Goal: Check status: Check status

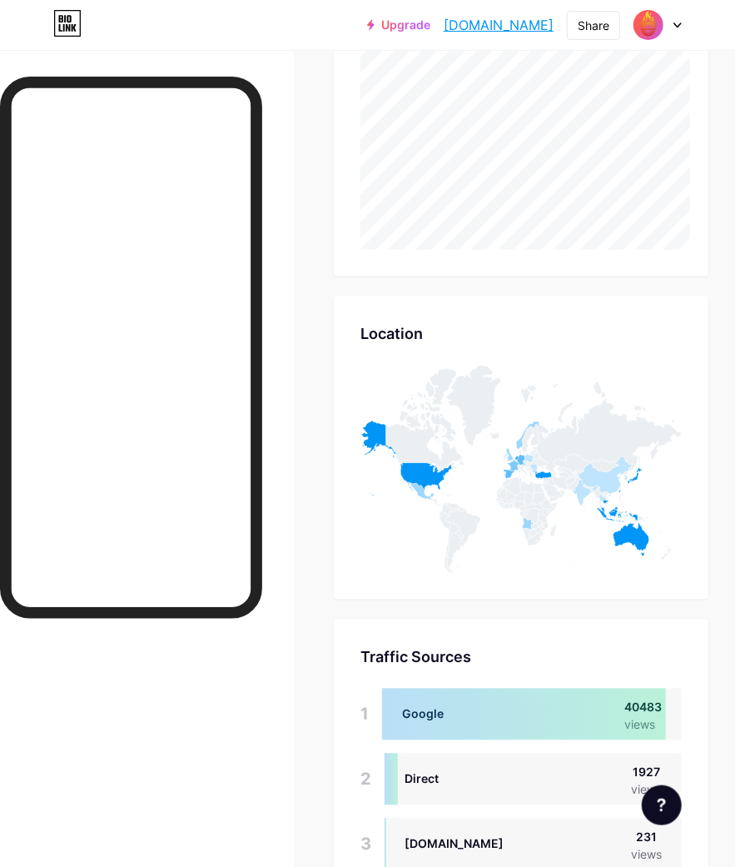
scroll to position [867, 735]
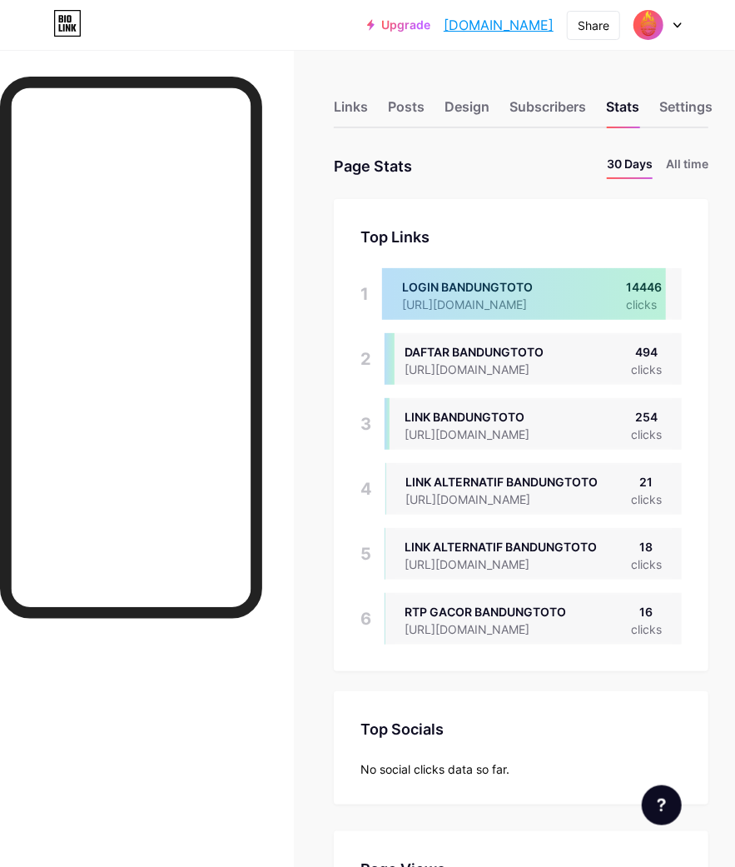
scroll to position [554, 0]
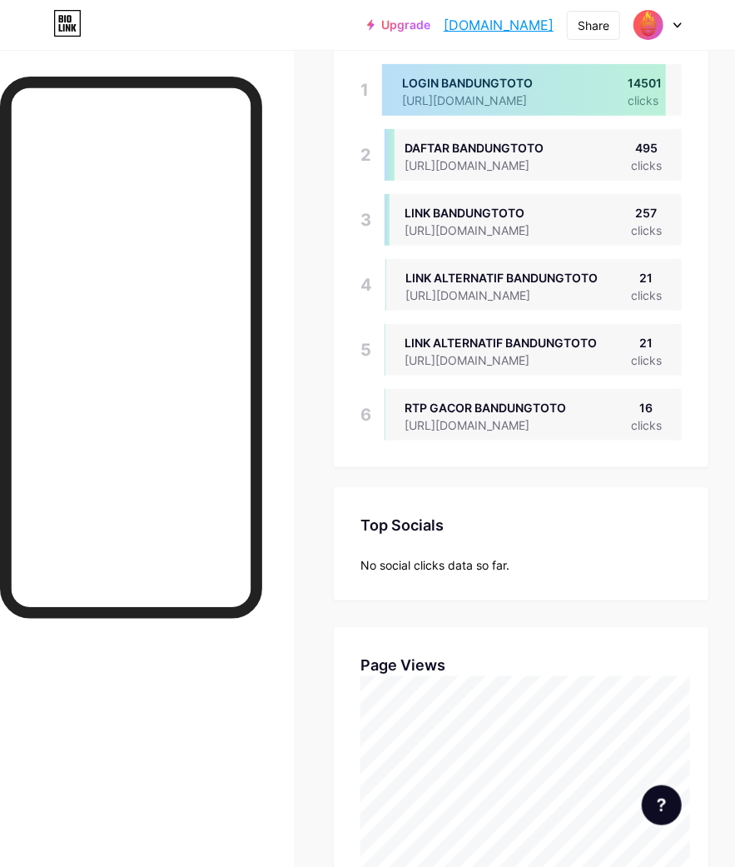
scroll to position [277, 0]
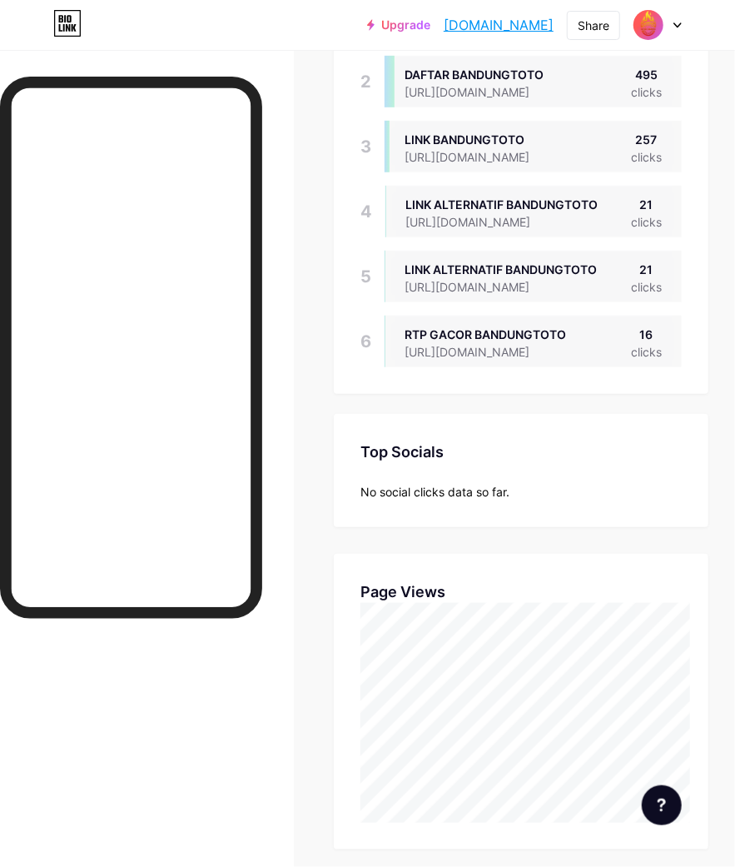
scroll to position [739, 0]
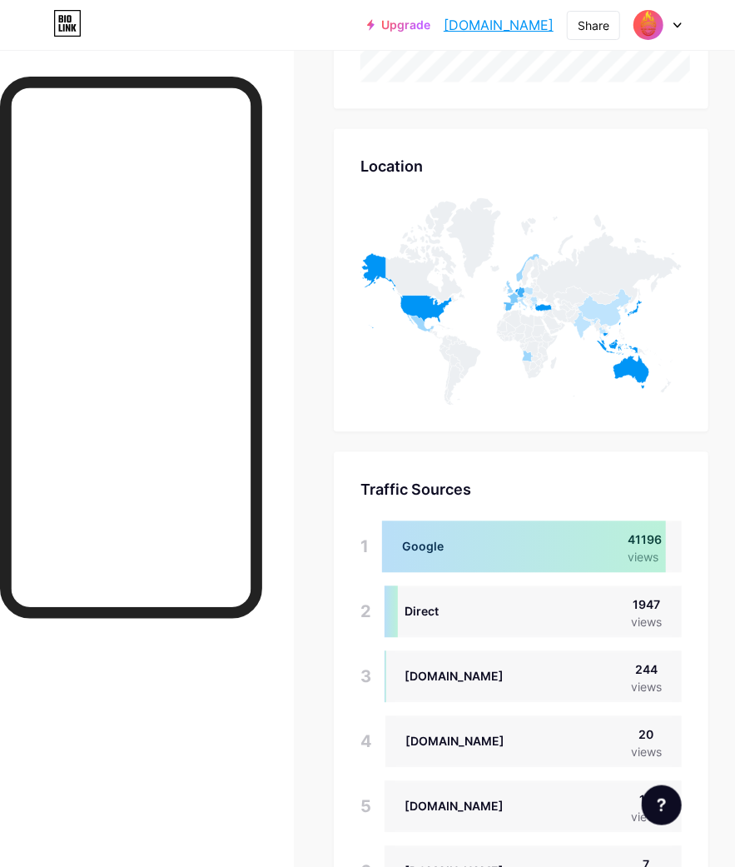
scroll to position [1292, 0]
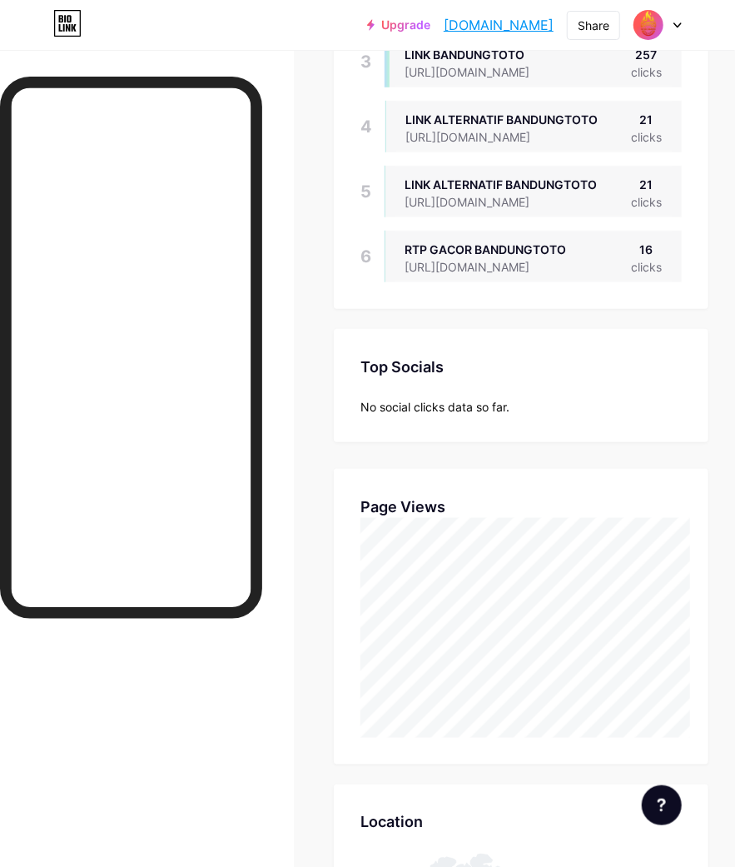
scroll to position [554, 0]
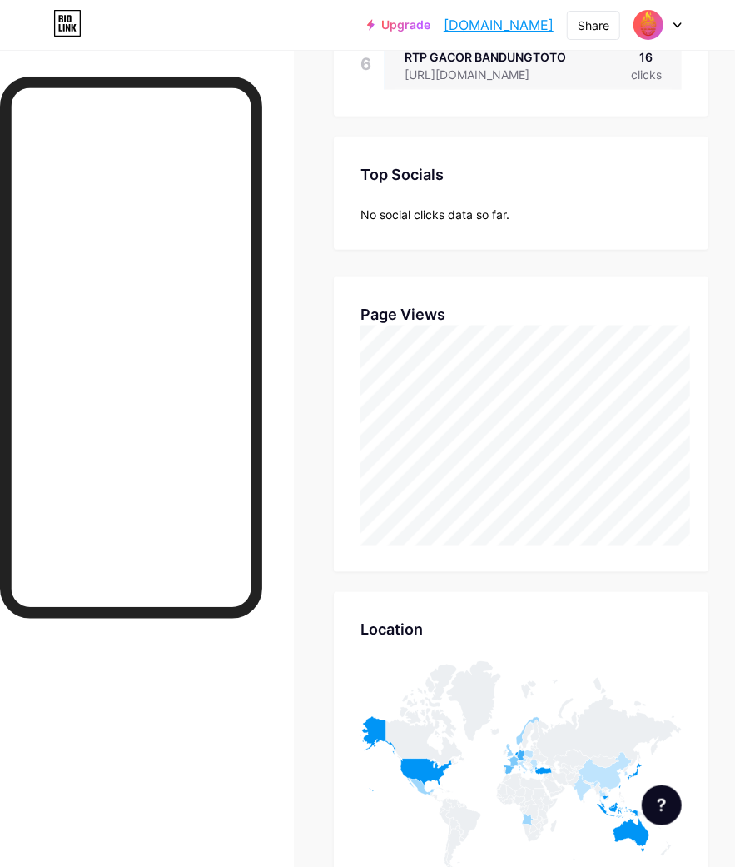
click at [734, 183] on div "Links Posts Design Subscribers Stats Settings Stats & Insights Page Stats 30 Da…" at bounding box center [367, 547] width 735 height 2105
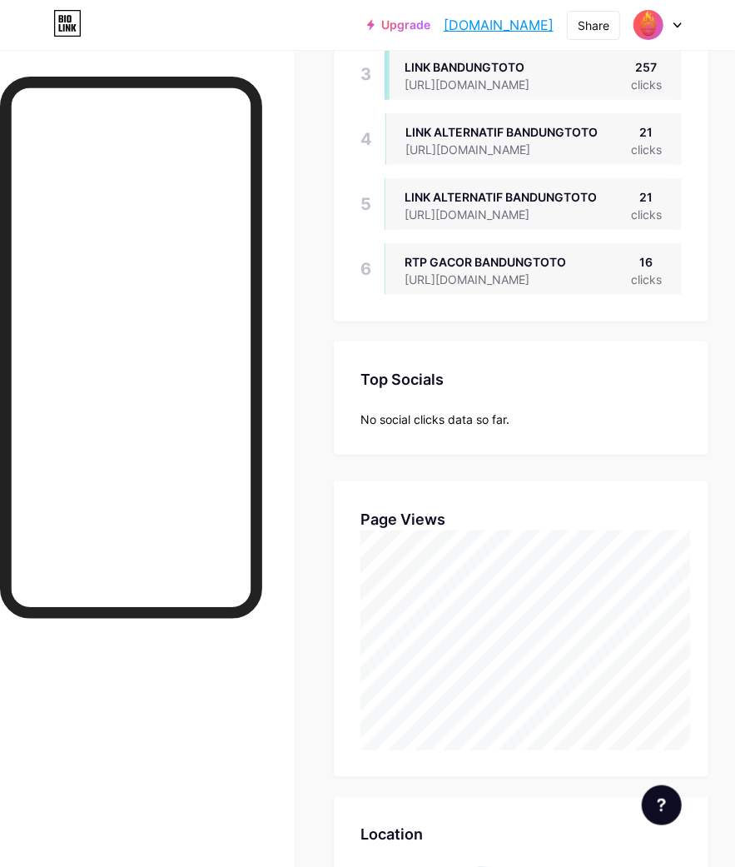
scroll to position [370, 0]
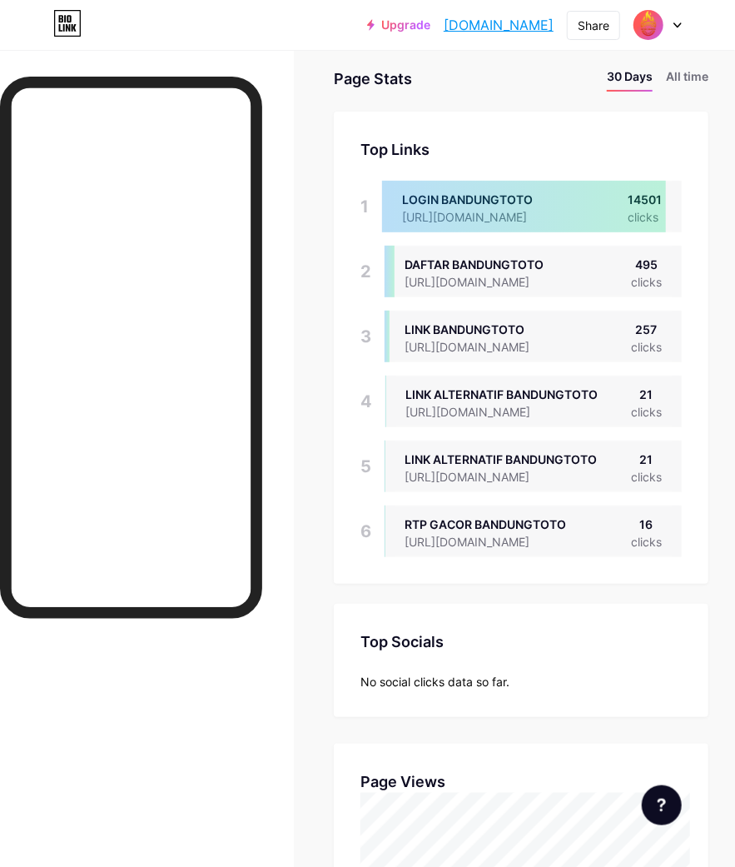
scroll to position [370, 0]
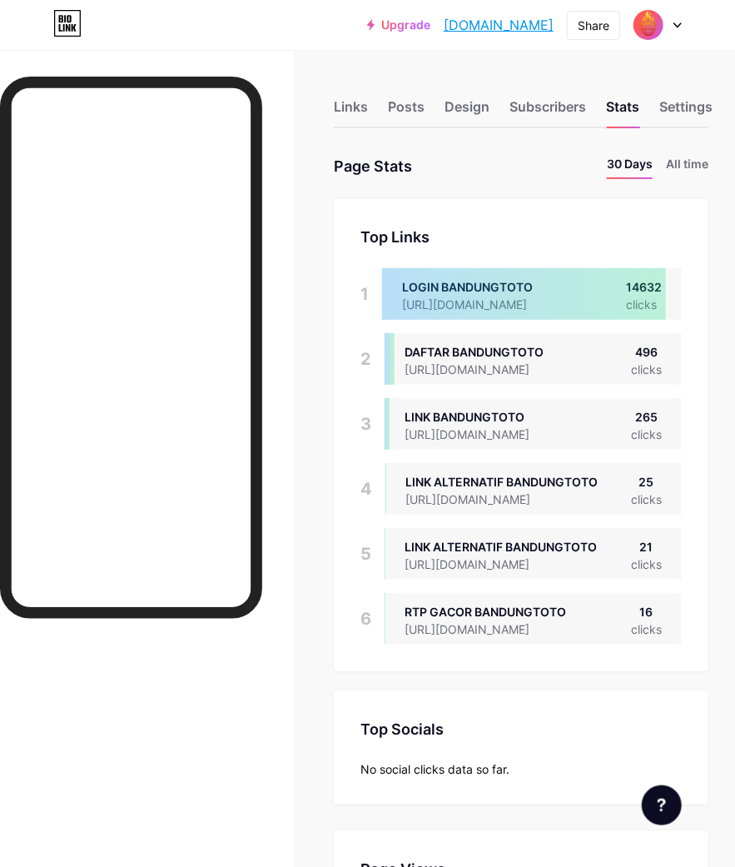
scroll to position [370, 0]
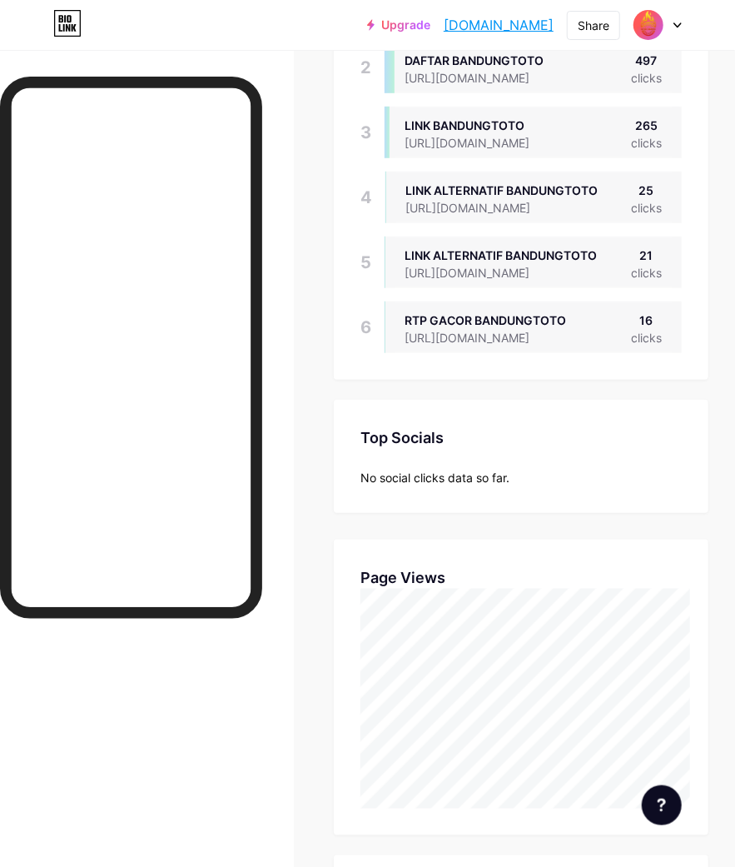
scroll to position [370, 0]
